Goal: Transaction & Acquisition: Purchase product/service

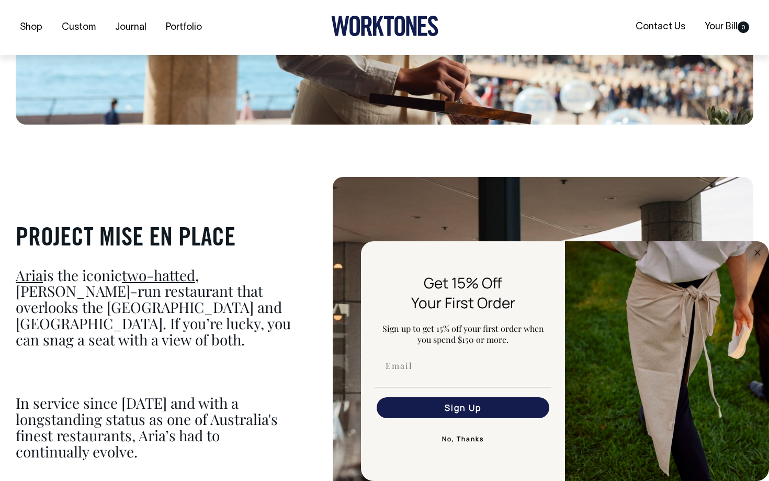
scroll to position [443, 0]
click at [756, 252] on circle "Close dialog" at bounding box center [757, 252] width 12 height 12
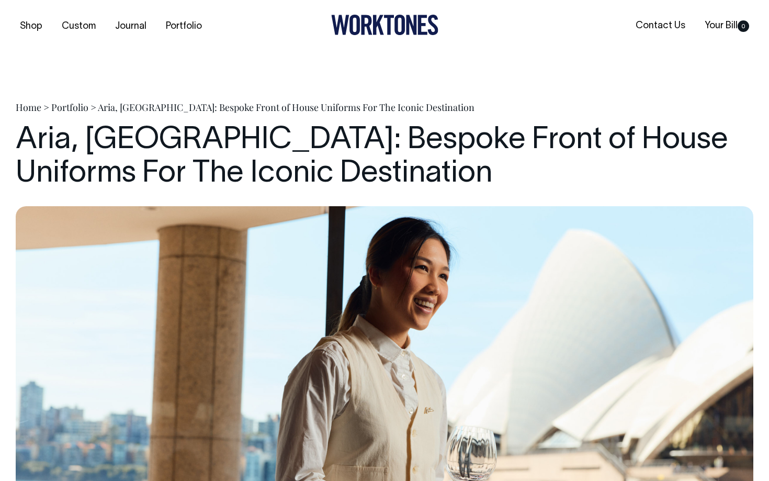
scroll to position [0, 0]
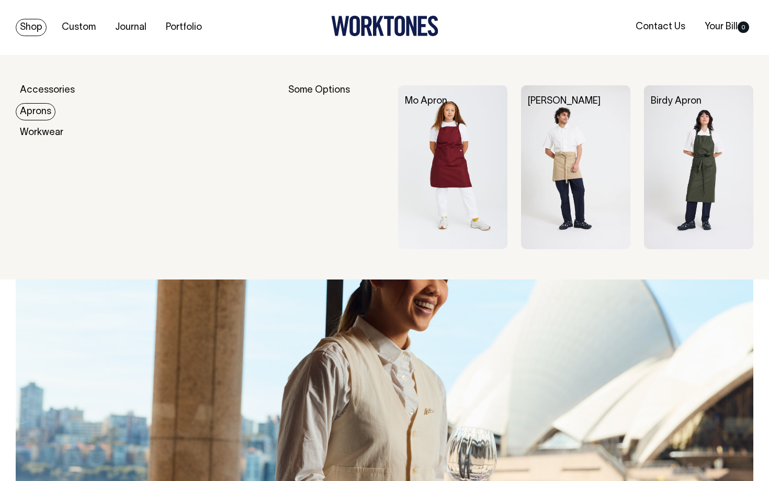
click at [41, 110] on link "Aprons" at bounding box center [36, 111] width 40 height 17
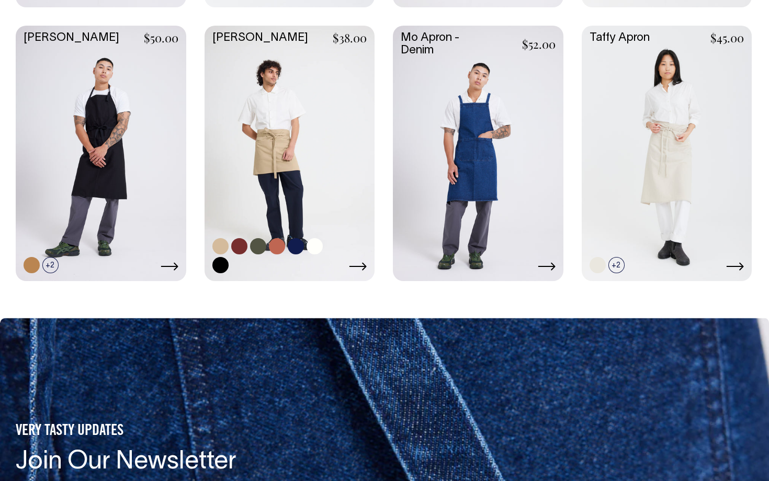
scroll to position [569, 0]
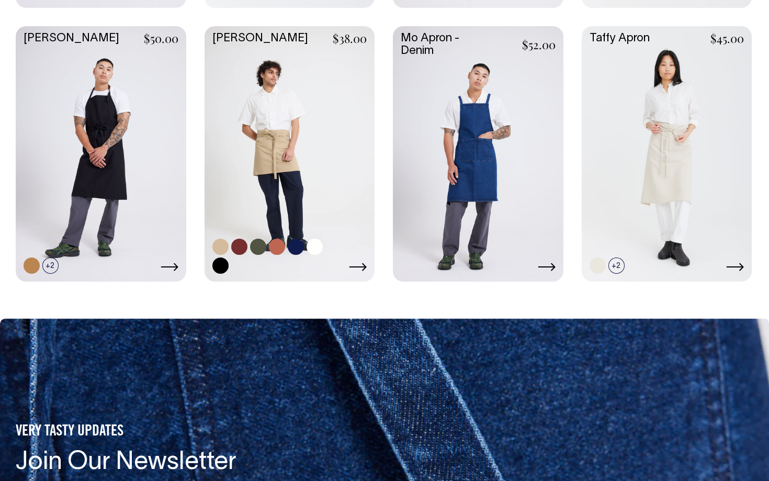
click at [362, 264] on icon at bounding box center [358, 267] width 18 height 8
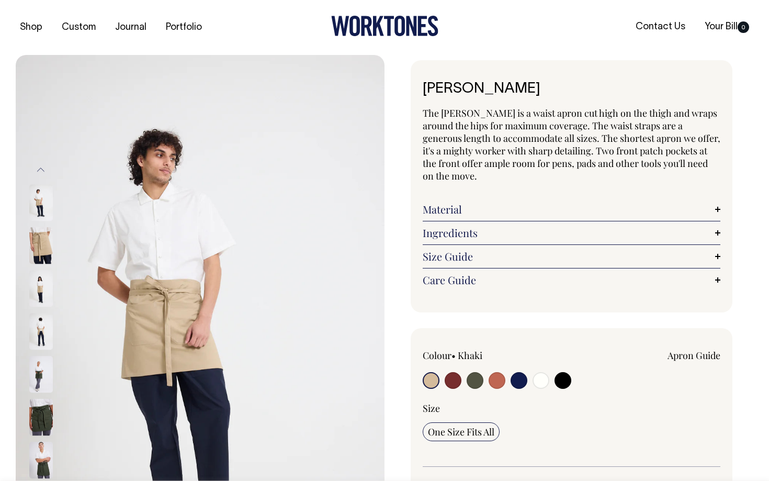
click at [494, 372] on input "radio" at bounding box center [496, 380] width 17 height 17
radio input "true"
select select "Rust"
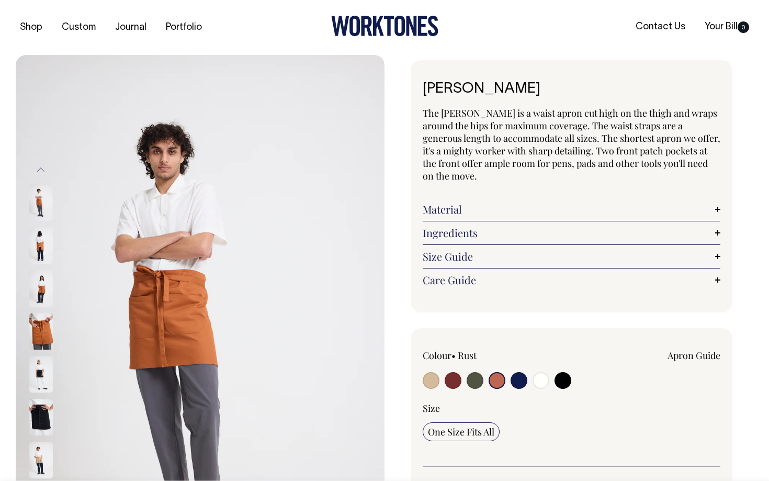
click at [27, 243] on img at bounding box center [200, 331] width 369 height 553
click at [42, 252] on img at bounding box center [41, 245] width 24 height 37
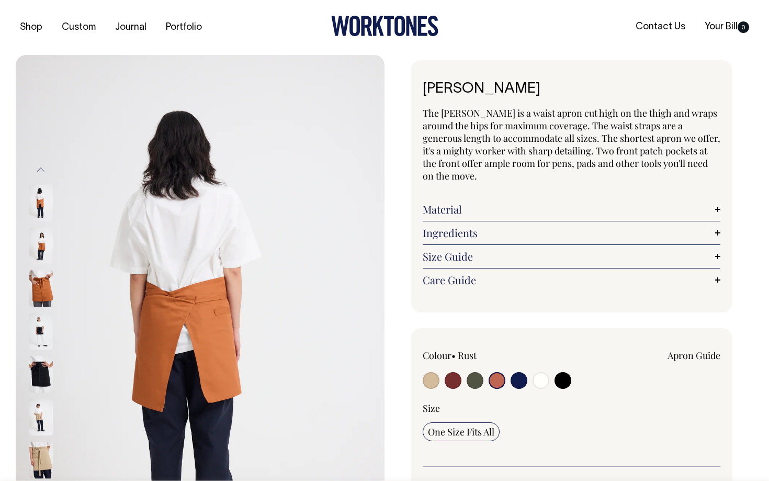
click at [35, 186] on img at bounding box center [41, 203] width 24 height 37
click at [39, 193] on img at bounding box center [41, 203] width 24 height 37
click at [44, 271] on img at bounding box center [41, 288] width 24 height 37
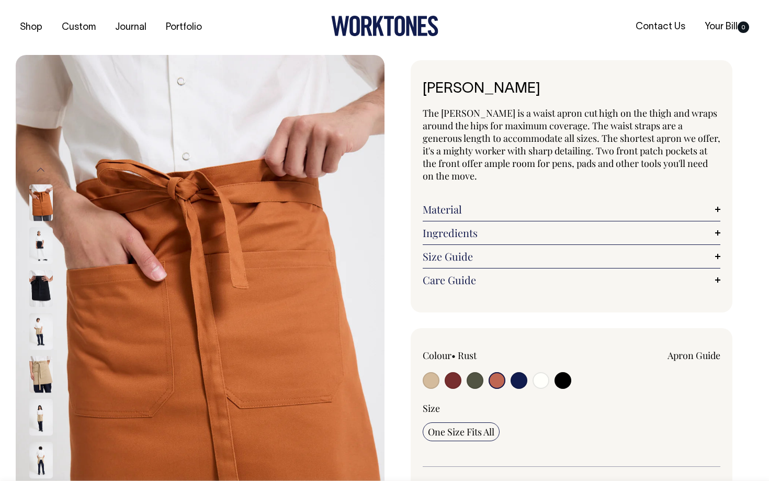
click at [41, 324] on img at bounding box center [41, 331] width 24 height 37
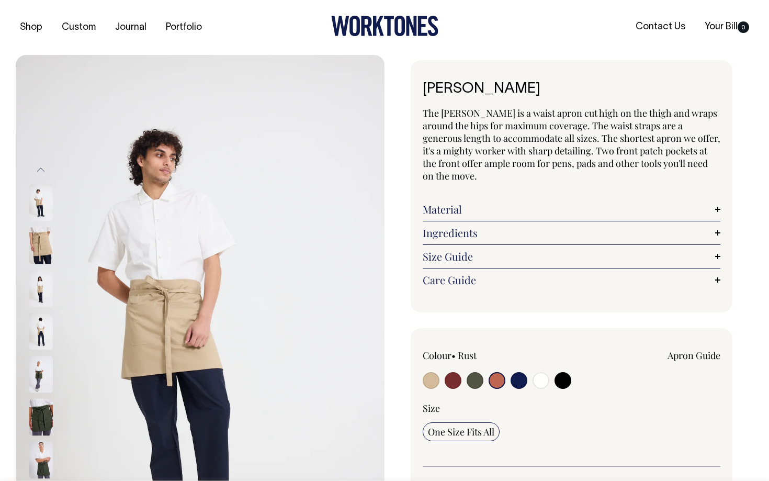
click at [45, 317] on img at bounding box center [41, 331] width 24 height 37
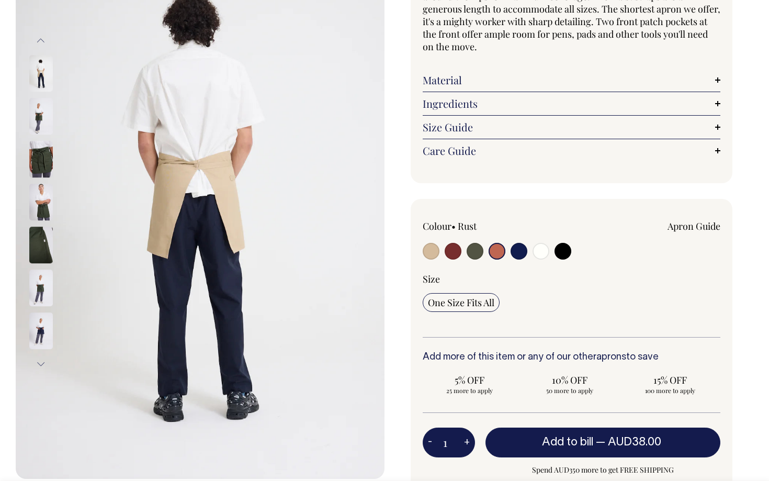
scroll to position [130, 0]
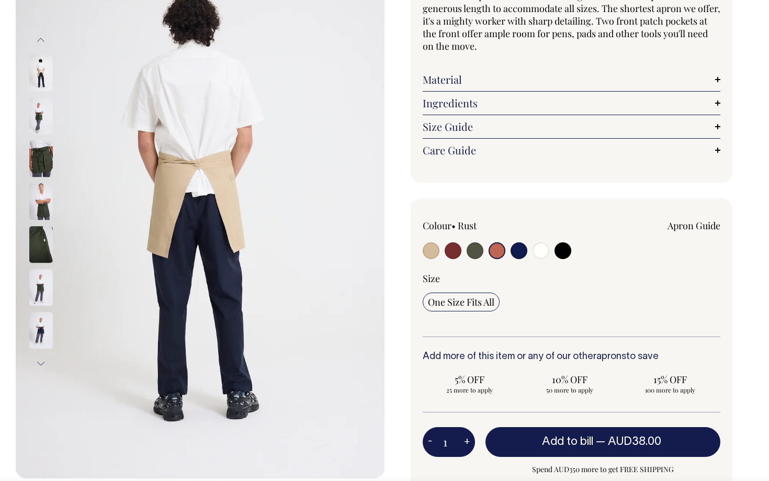
click at [493, 242] on input "radio" at bounding box center [496, 250] width 17 height 17
click at [38, 363] on button "Next" at bounding box center [41, 364] width 16 height 24
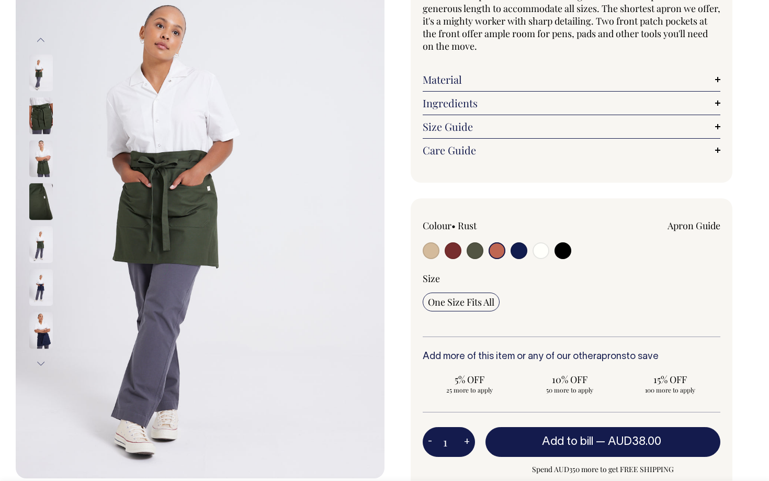
click at [38, 363] on button "Next" at bounding box center [41, 364] width 16 height 24
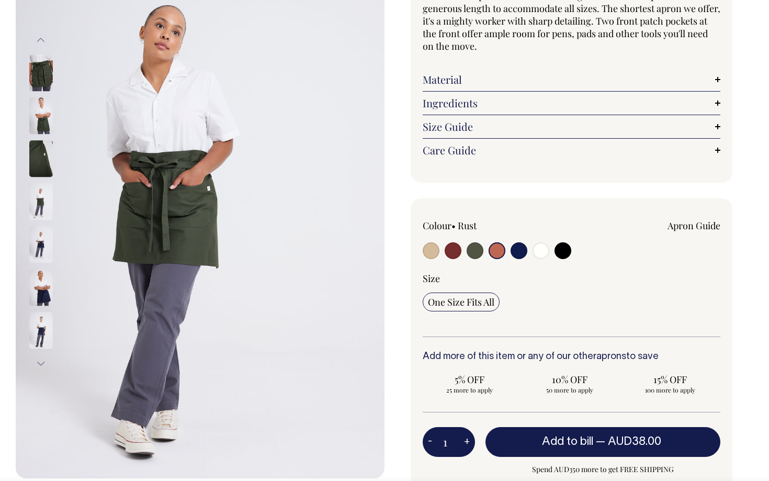
click at [38, 363] on button "Next" at bounding box center [41, 364] width 16 height 24
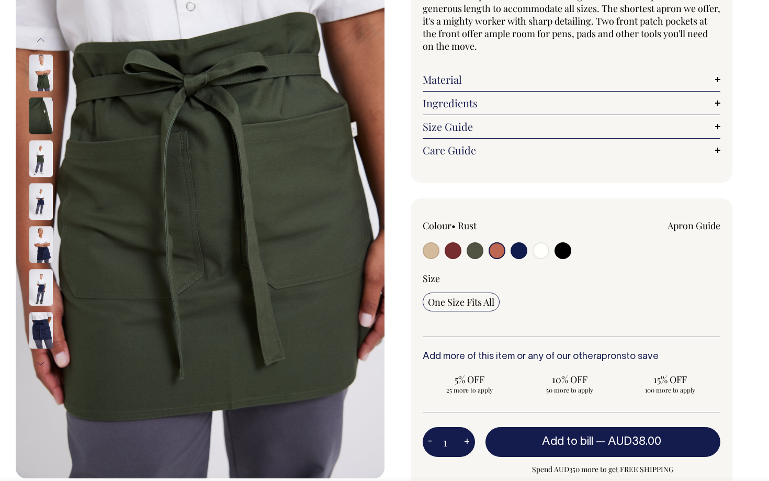
click at [38, 363] on button "Next" at bounding box center [41, 364] width 16 height 24
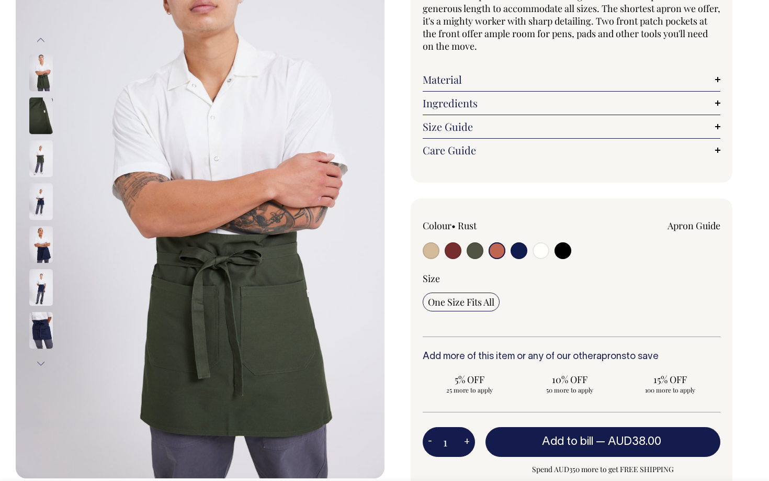
click at [39, 348] on div at bounding box center [55, 330] width 52 height 43
click at [39, 363] on button "Next" at bounding box center [41, 364] width 16 height 24
click at [488, 242] on label at bounding box center [496, 251] width 17 height 19
click at [488, 242] on input "radio" at bounding box center [496, 250] width 17 height 17
click at [475, 242] on input "radio" at bounding box center [474, 250] width 17 height 17
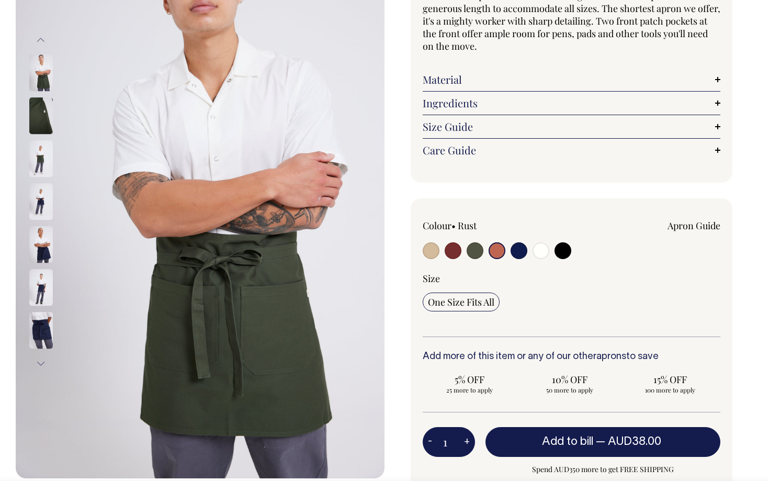
radio input "true"
radio input "false"
select select "Olive"
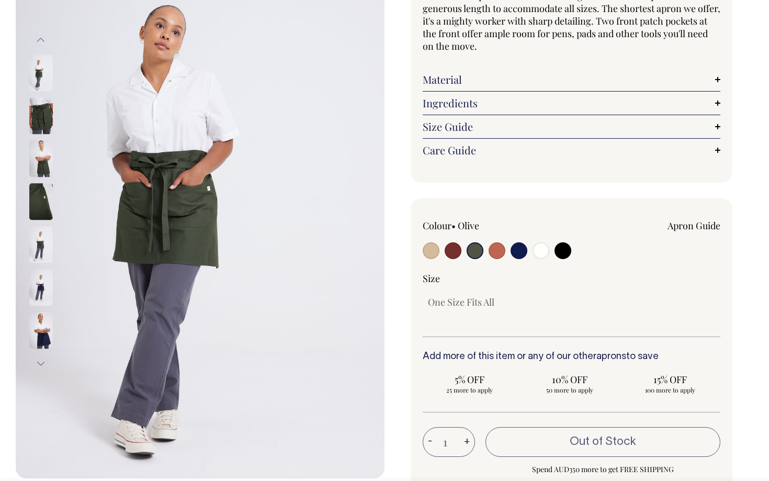
click at [494, 242] on input "radio" at bounding box center [496, 250] width 17 height 17
radio input "true"
select select "Rust"
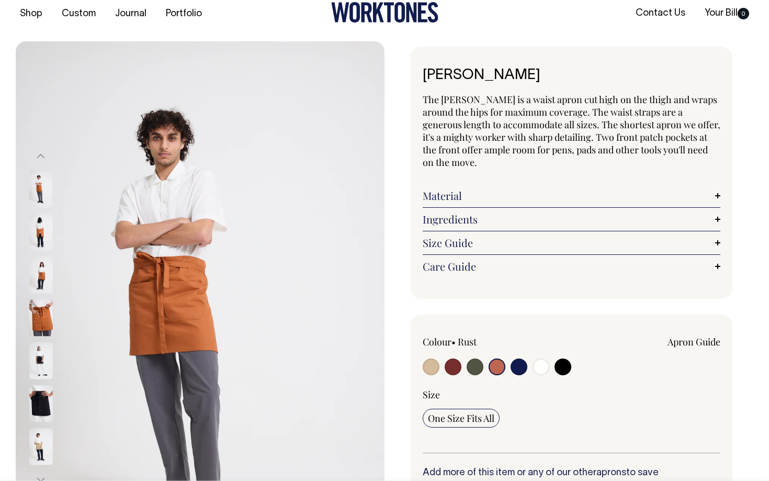
scroll to position [14, 0]
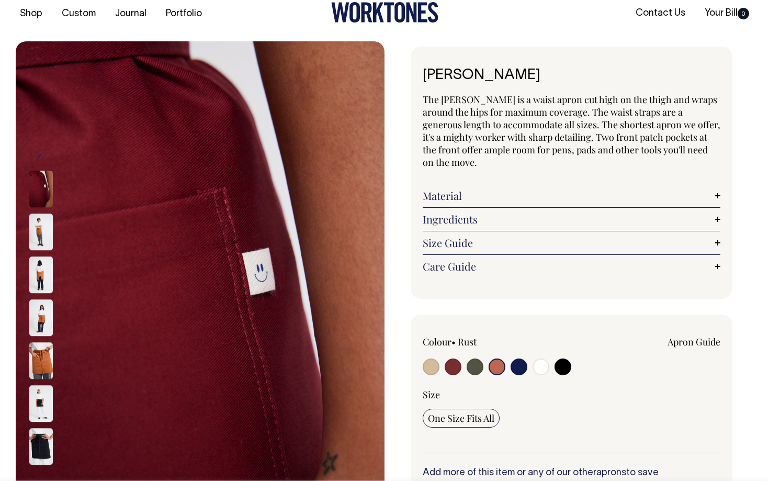
click at [488, 213] on link "Ingredients" at bounding box center [572, 219] width 298 height 13
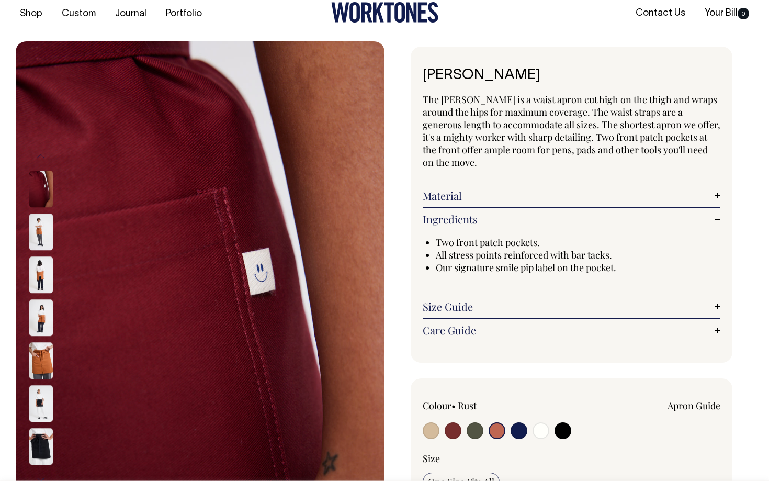
click at [476, 189] on link "Material" at bounding box center [572, 195] width 298 height 13
